Goal: Find contact information: Find contact information

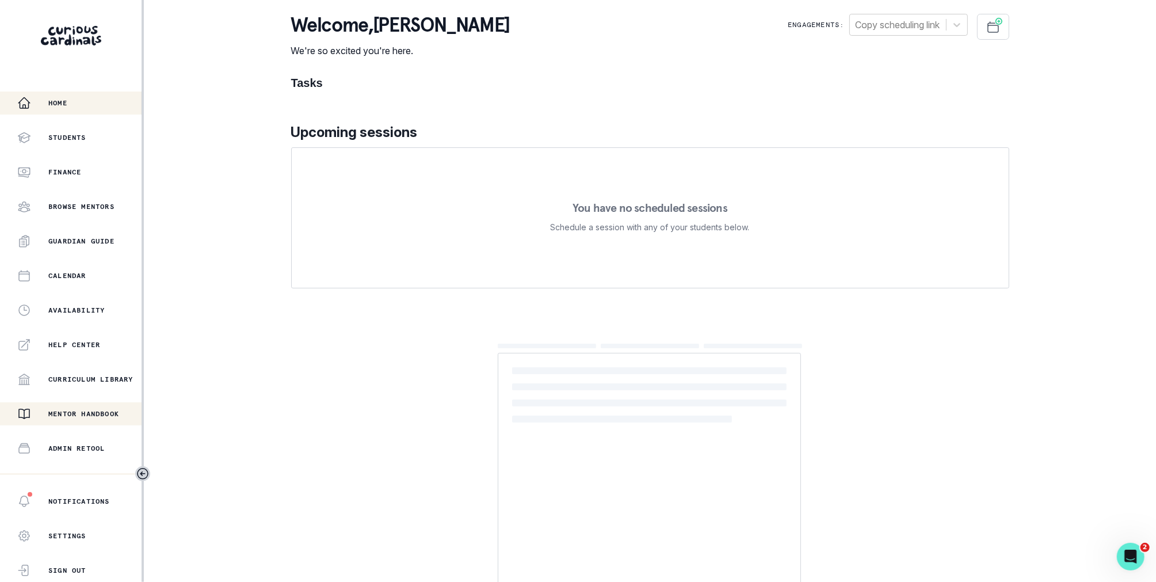
scroll to position [124, 0]
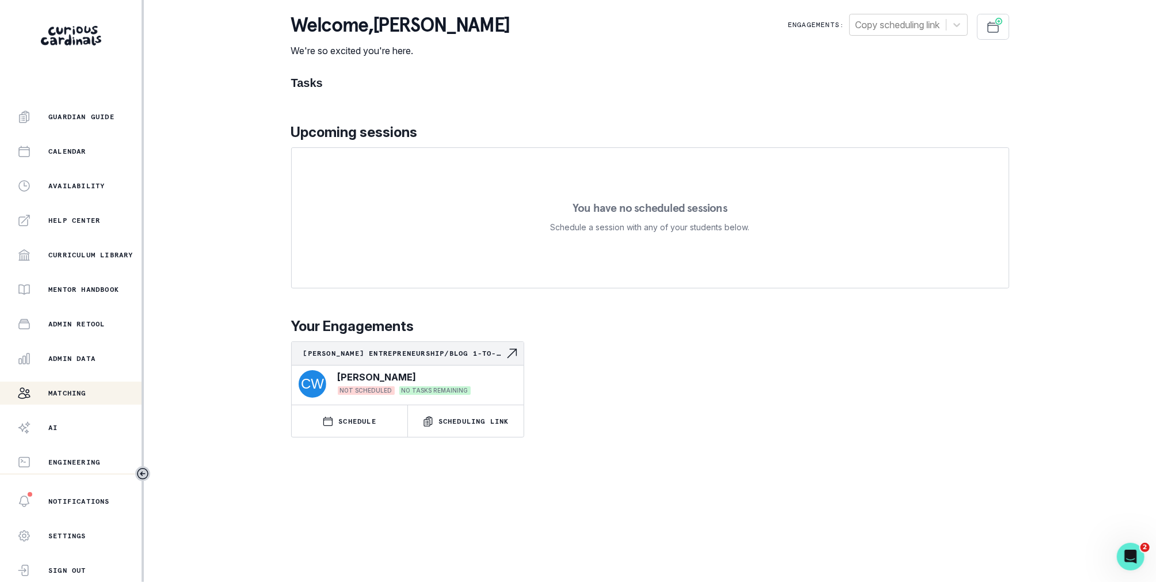
click at [97, 394] on div "Matching" at bounding box center [79, 393] width 124 height 14
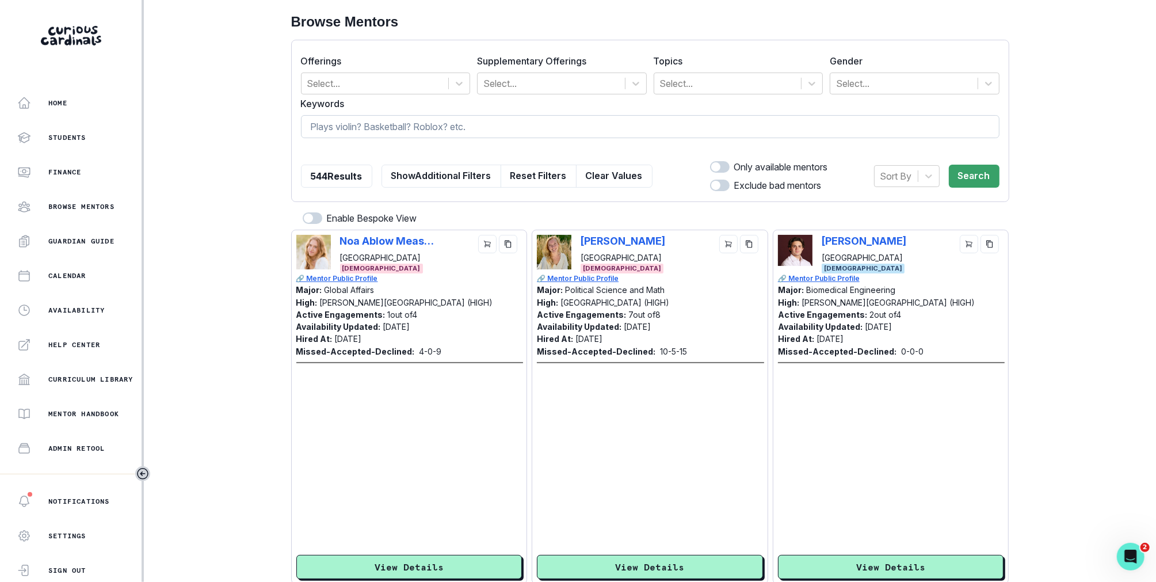
click at [371, 125] on input at bounding box center [650, 126] width 699 height 23
type input "ilan"
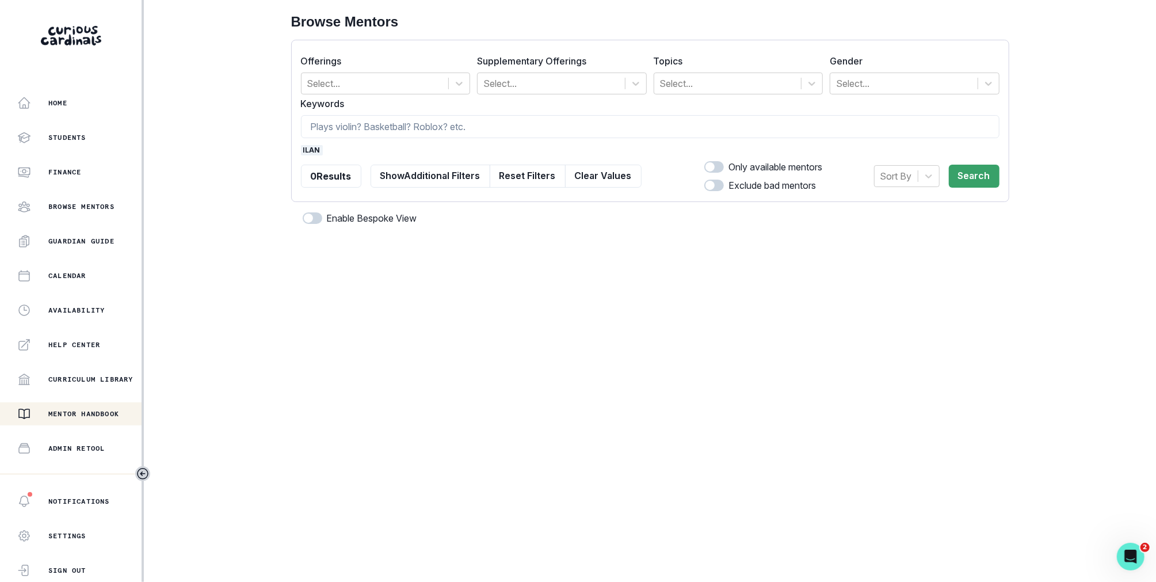
scroll to position [124, 0]
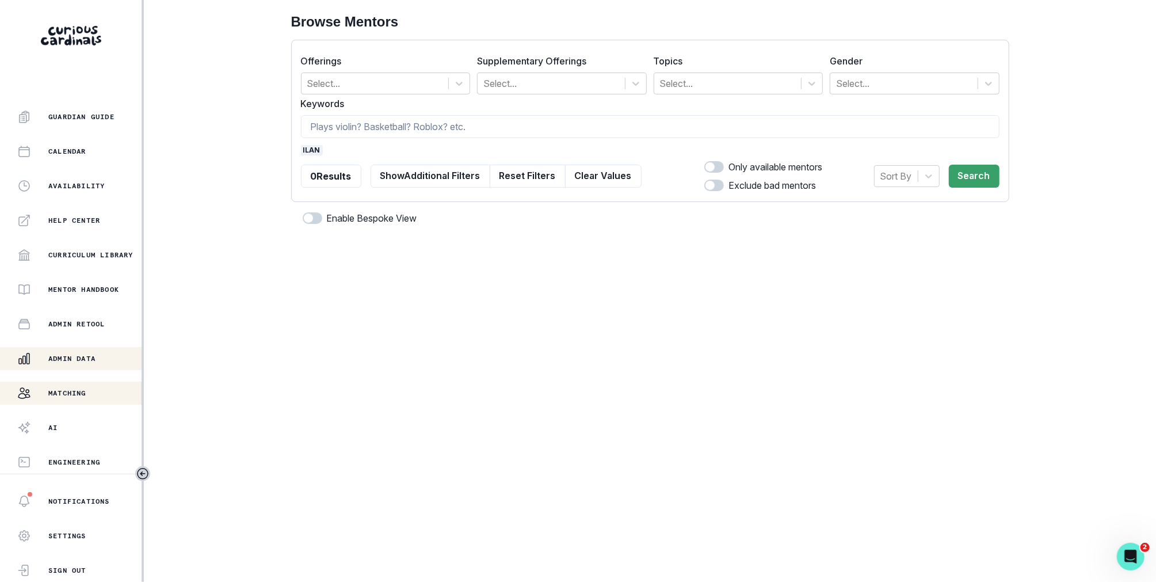
click at [83, 363] on p "Admin Data" at bounding box center [71, 358] width 47 height 9
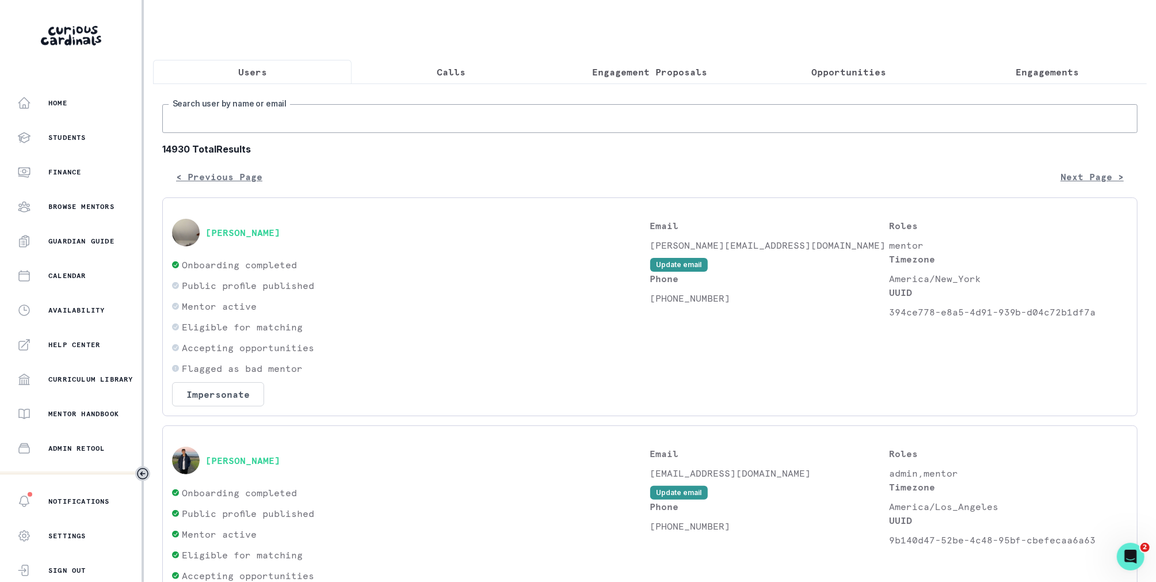
click at [447, 124] on input "Search user by name or email" at bounding box center [649, 118] width 975 height 29
type input "ilan"
click at [247, 106] on input "ilan" at bounding box center [649, 118] width 975 height 29
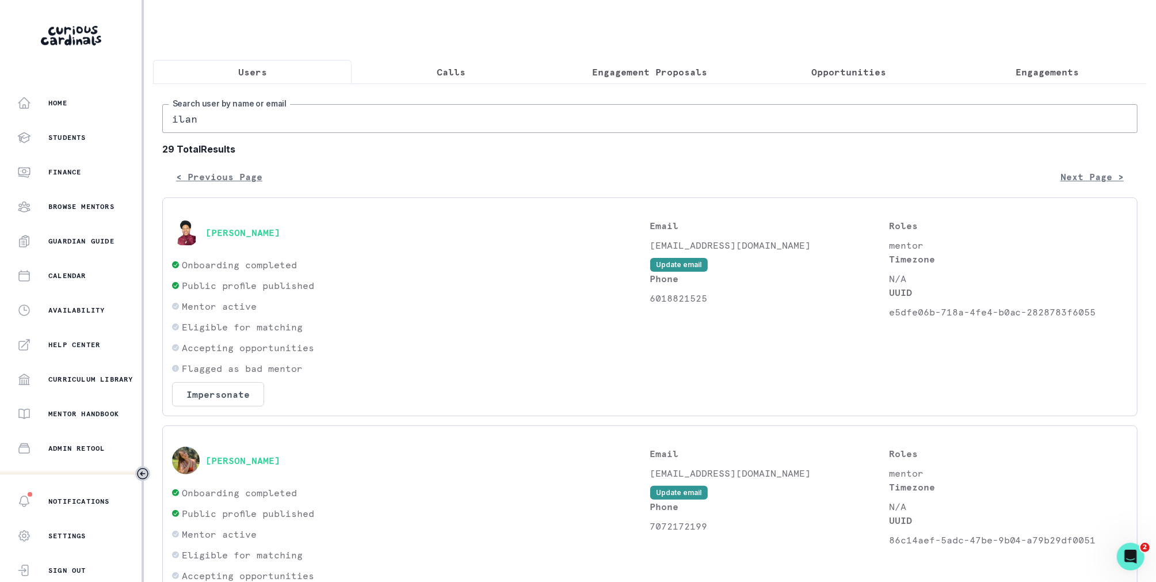
click at [231, 124] on input "ilan" at bounding box center [649, 118] width 975 height 29
type input "[PERSON_NAME]"
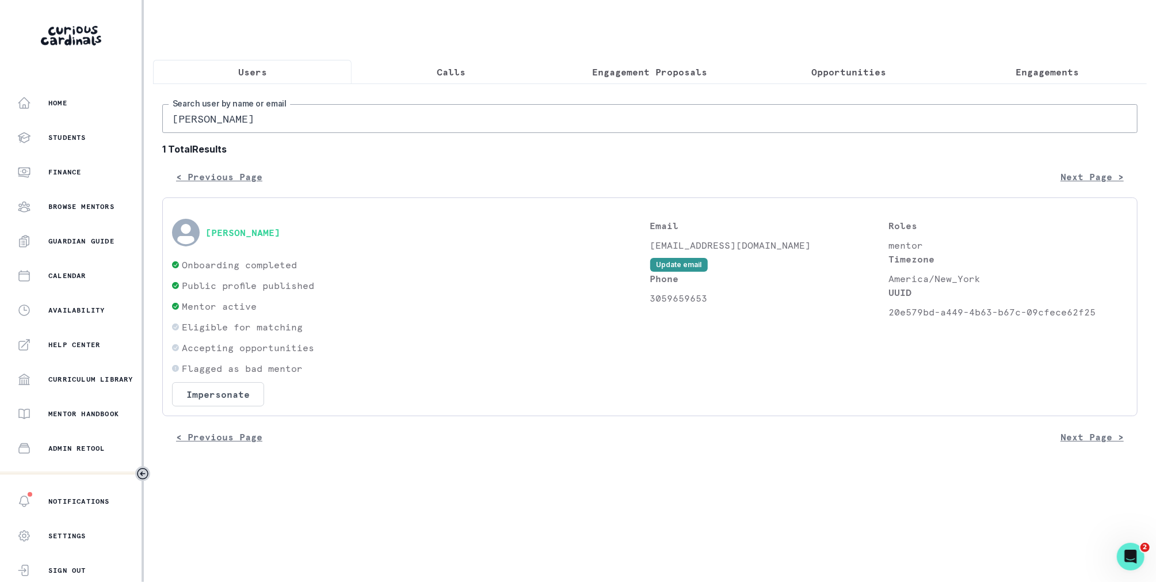
click at [223, 238] on div "[PERSON_NAME]" at bounding box center [411, 233] width 478 height 28
click at [222, 228] on button "[PERSON_NAME]" at bounding box center [242, 233] width 75 height 12
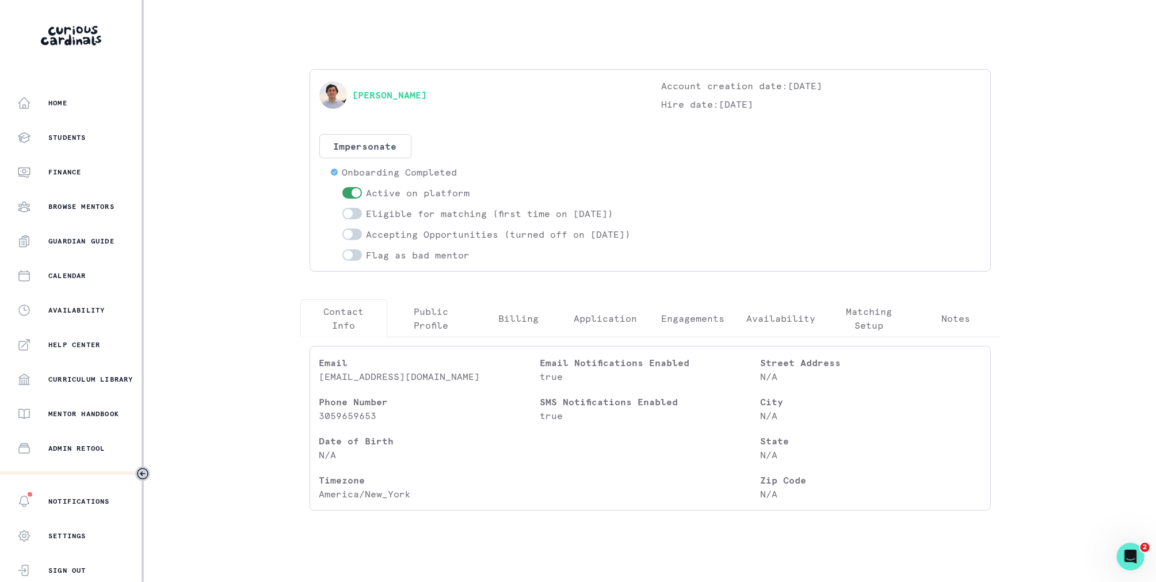
click at [383, 103] on div "[PERSON_NAME]" at bounding box center [478, 95] width 319 height 32
click at [382, 99] on link "[PERSON_NAME]" at bounding box center [390, 95] width 75 height 14
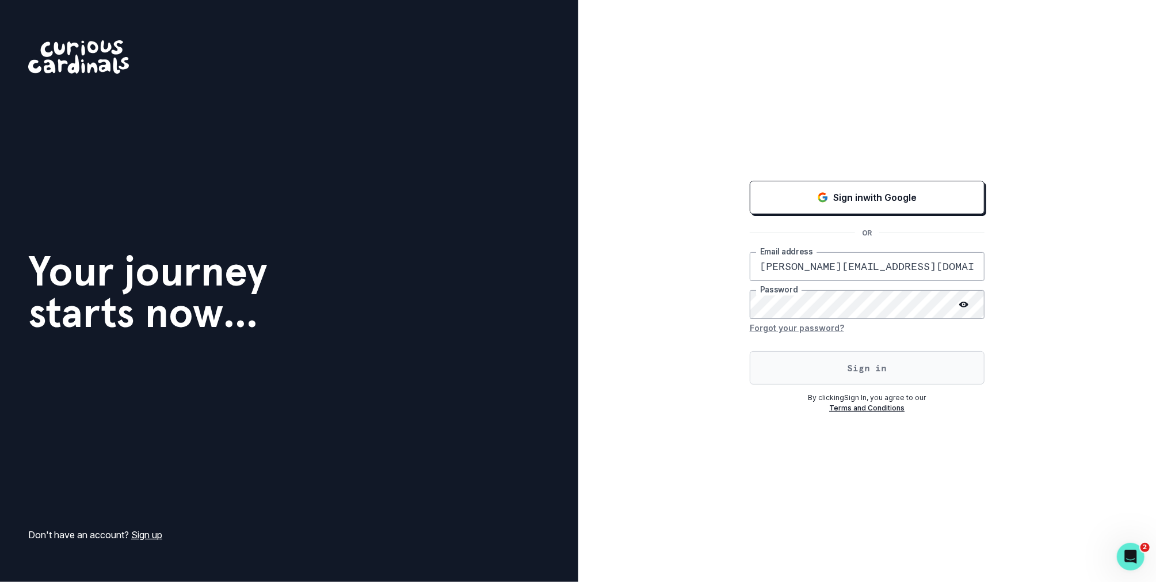
click at [787, 372] on button "Sign in" at bounding box center [867, 367] width 235 height 33
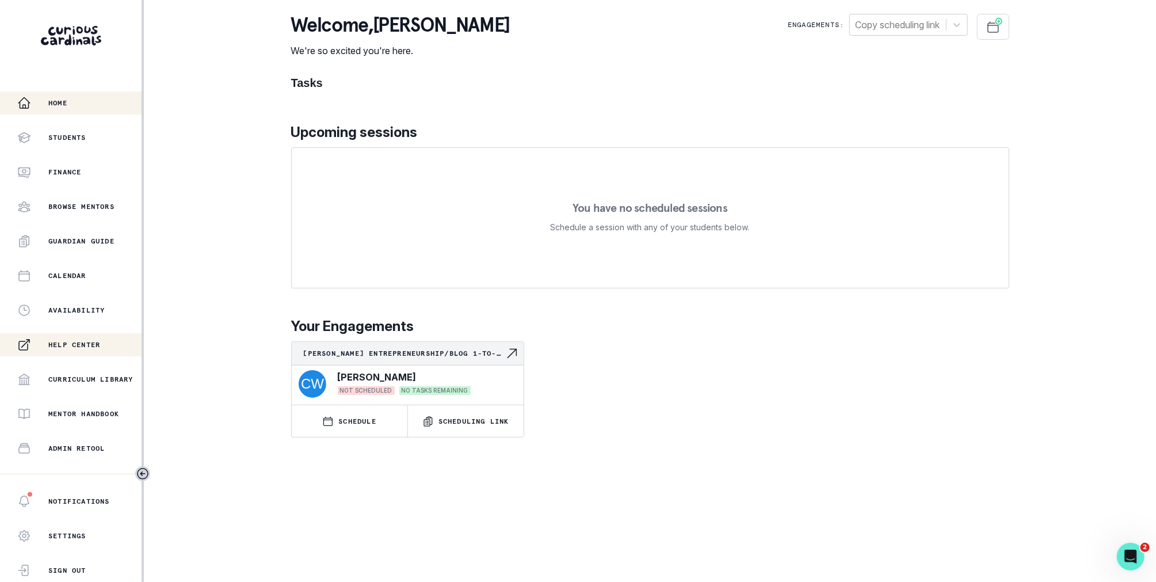
scroll to position [124, 0]
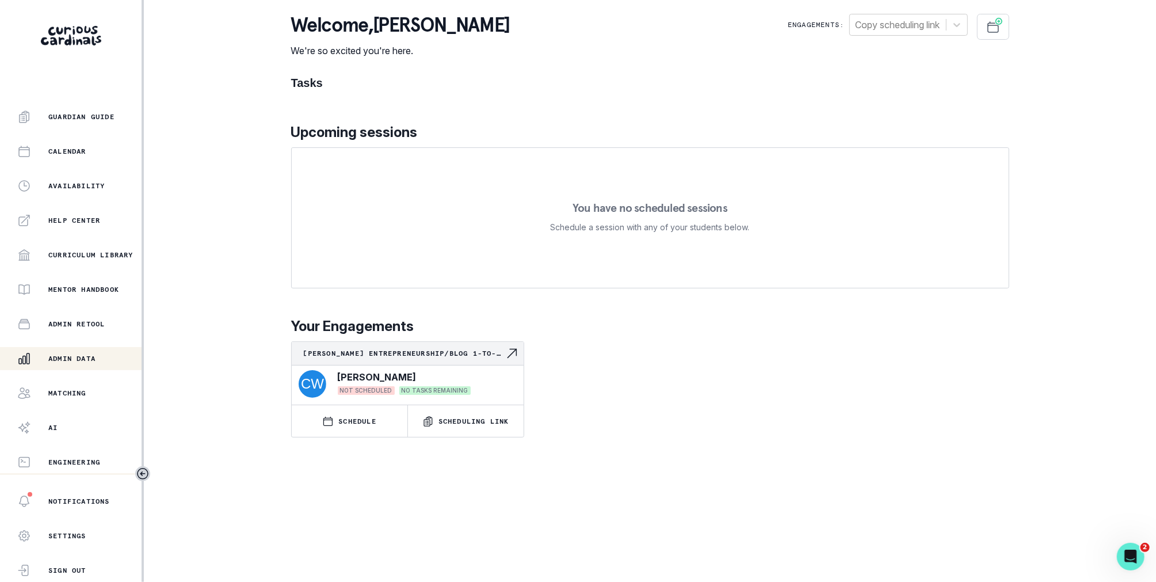
click at [65, 363] on p "Admin Data" at bounding box center [71, 358] width 47 height 9
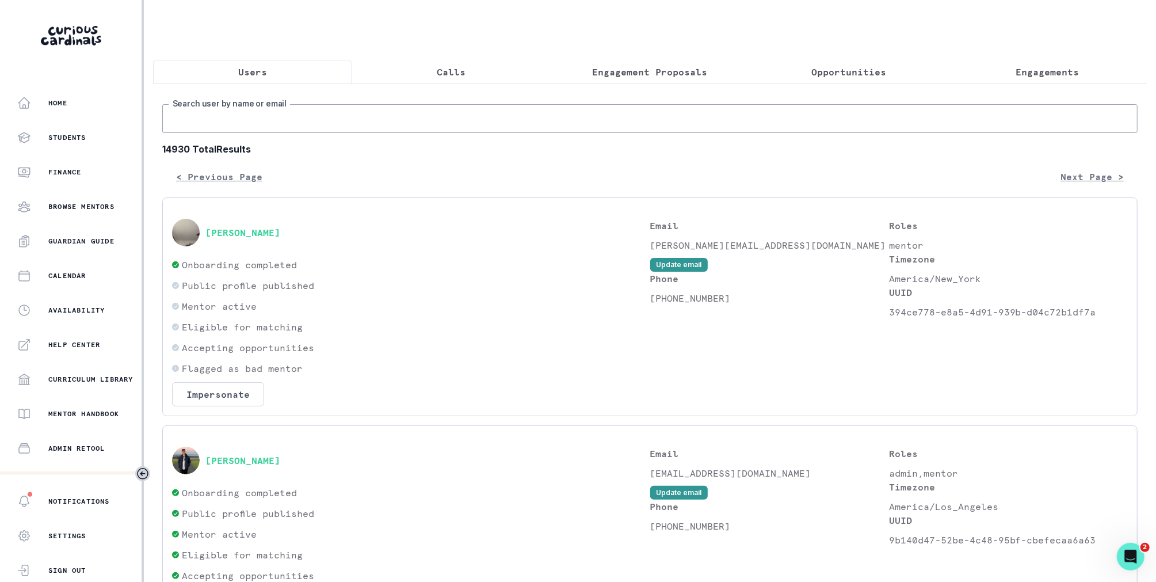
click at [365, 125] on input "Search user by name or email" at bounding box center [649, 118] width 975 height 29
type input "[PERSON_NAME]"
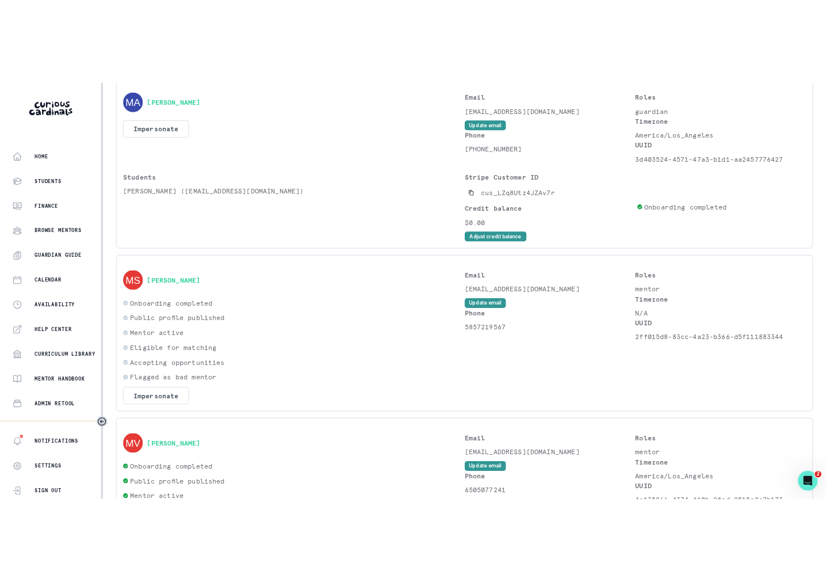
scroll to position [206, 0]
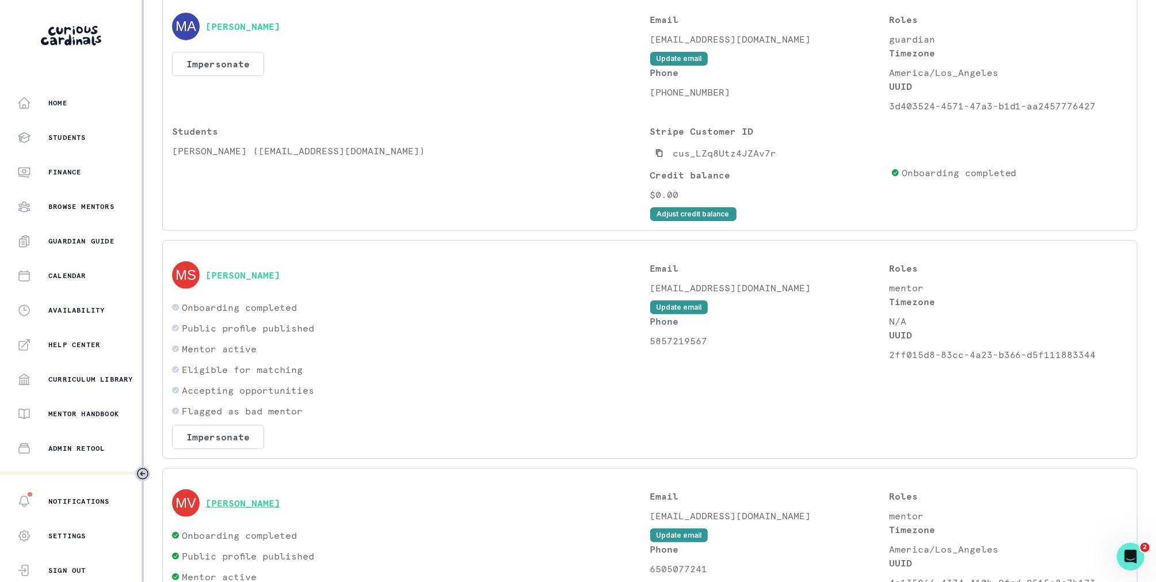
click at [250, 503] on button "[PERSON_NAME]" at bounding box center [242, 503] width 75 height 12
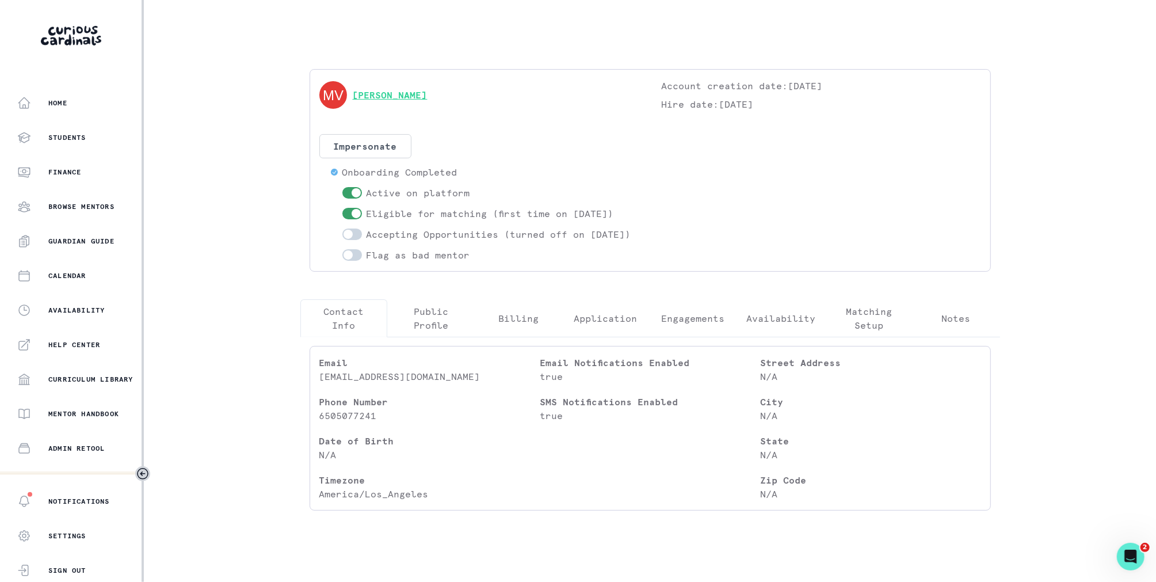
click at [428, 90] on link "[PERSON_NAME]" at bounding box center [390, 95] width 75 height 14
click at [379, 396] on div "Email [EMAIL_ADDRESS][DOMAIN_NAME] Phone Number [PHONE_NUMBER] Date of Birth N/…" at bounding box center [429, 428] width 220 height 145
click at [380, 396] on div "Email [EMAIL_ADDRESS][DOMAIN_NAME] Phone Number [PHONE_NUMBER] Date of Birth N/…" at bounding box center [429, 428] width 220 height 145
click at [380, 383] on p "[EMAIL_ADDRESS][DOMAIN_NAME]" at bounding box center [429, 376] width 220 height 14
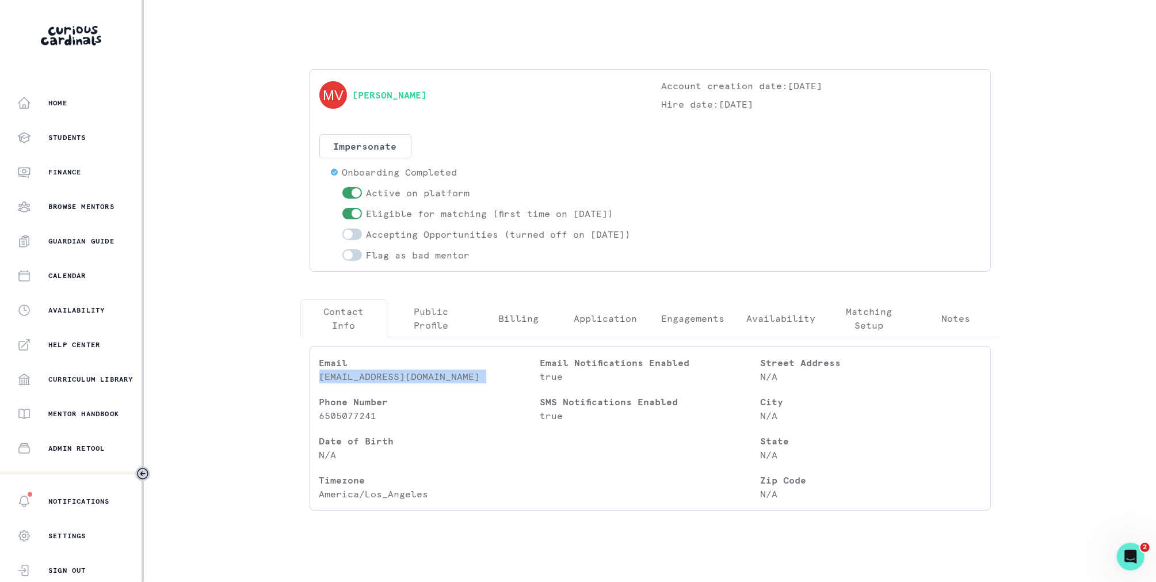
click at [380, 383] on p "[EMAIL_ADDRESS][DOMAIN_NAME]" at bounding box center [429, 376] width 220 height 14
copy p "[EMAIL_ADDRESS][DOMAIN_NAME]"
